Goal: Information Seeking & Learning: Check status

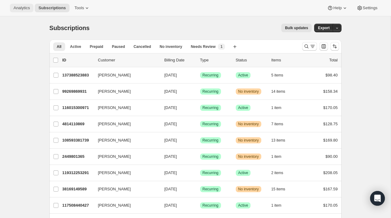
click at [21, 7] on span "Analytics" at bounding box center [22, 8] width 16 height 5
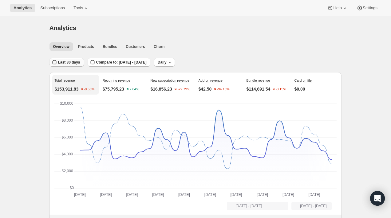
click at [67, 61] on span "Last 30 days" at bounding box center [69, 62] width 22 height 5
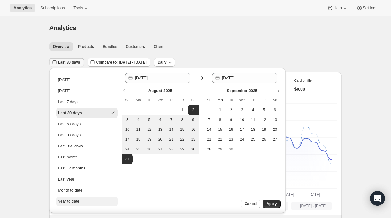
click at [67, 199] on div "Year to date" at bounding box center [69, 202] width 22 height 6
type input "[DATE]"
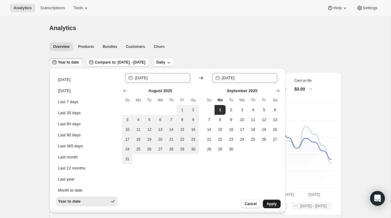
click at [271, 203] on span "Apply" at bounding box center [271, 204] width 10 height 5
